Goal: Task Accomplishment & Management: Use online tool/utility

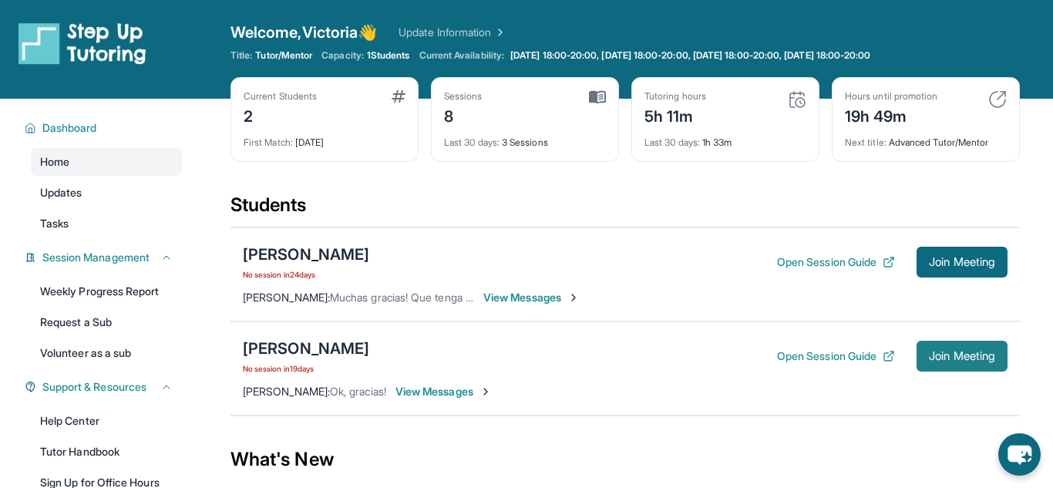
click at [963, 360] on span "Join Meeting" at bounding box center [962, 356] width 66 height 9
